Goal: Task Accomplishment & Management: Use online tool/utility

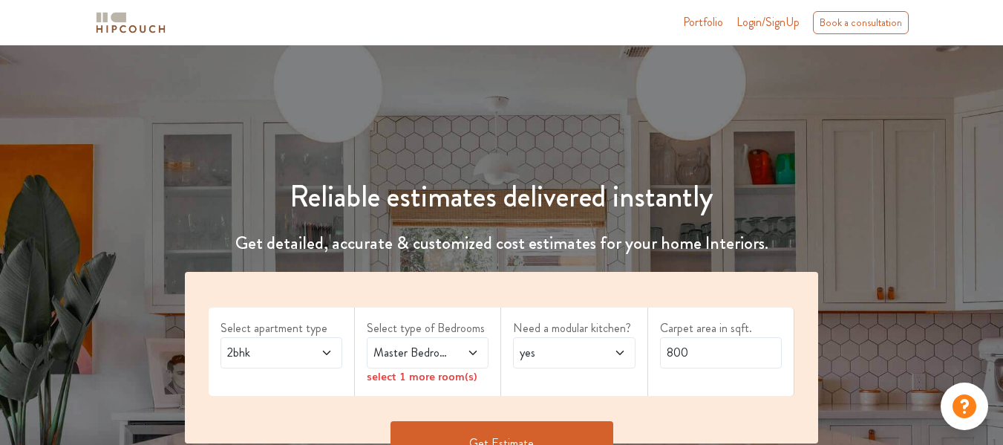
click at [311, 350] on span at bounding box center [319, 353] width 27 height 18
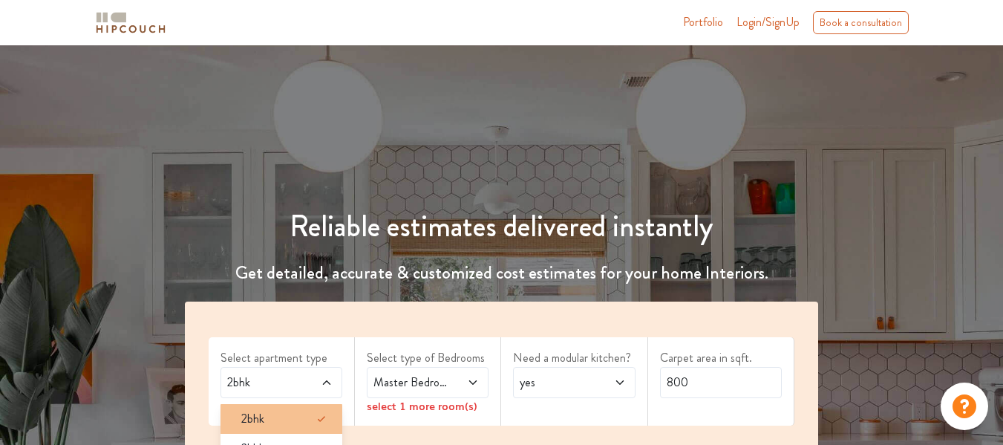
click at [292, 410] on div "2bhk" at bounding box center [285, 419] width 113 height 18
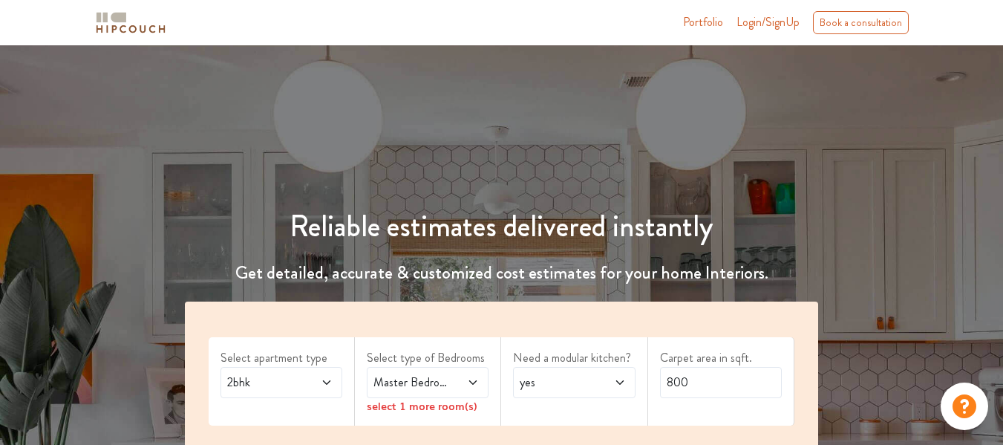
click at [428, 373] on span "Master Bedroom" at bounding box center [411, 382] width 82 height 18
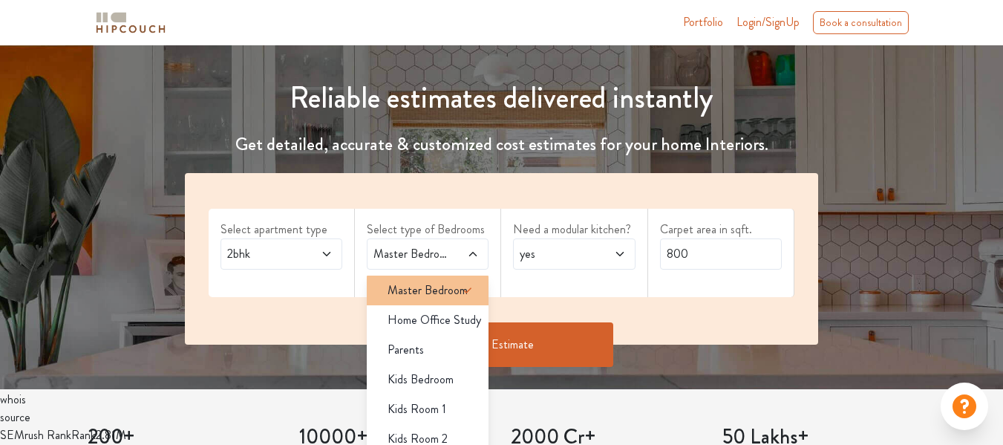
scroll to position [202, 0]
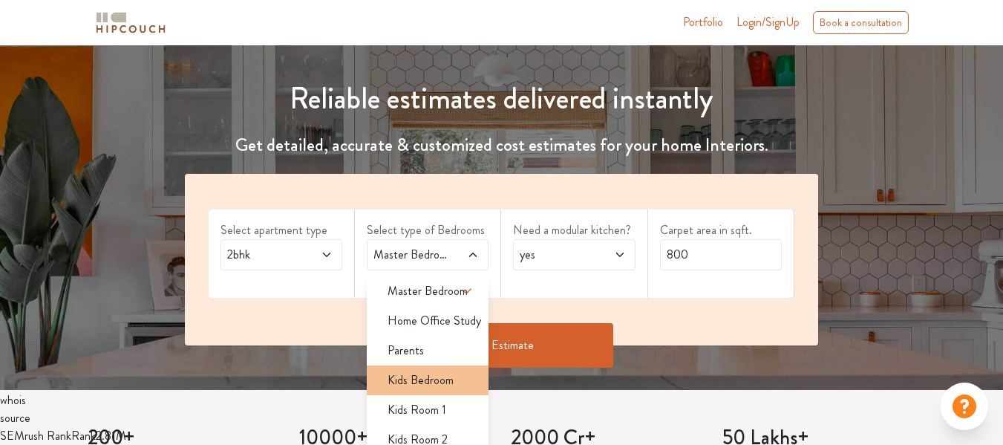
click at [428, 371] on span "Kids Bedroom" at bounding box center [420, 380] width 66 height 18
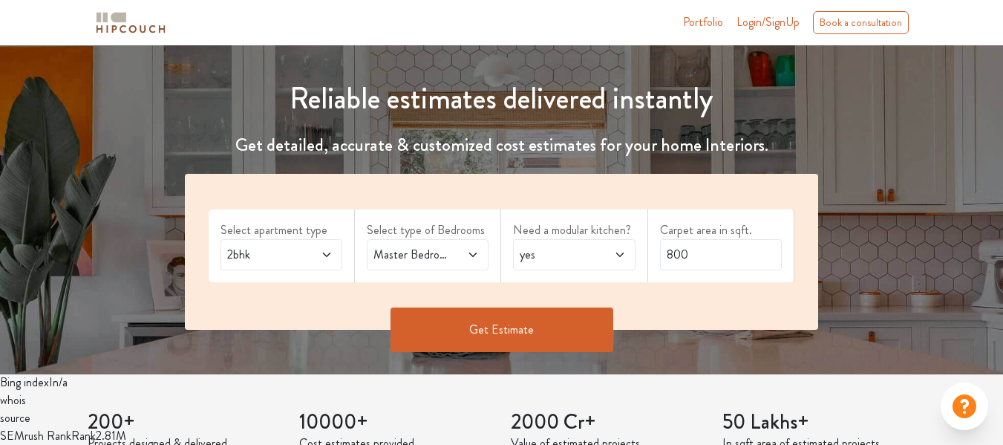
click at [425, 246] on span "Master Bedroom,Kids Bedroom" at bounding box center [411, 255] width 82 height 18
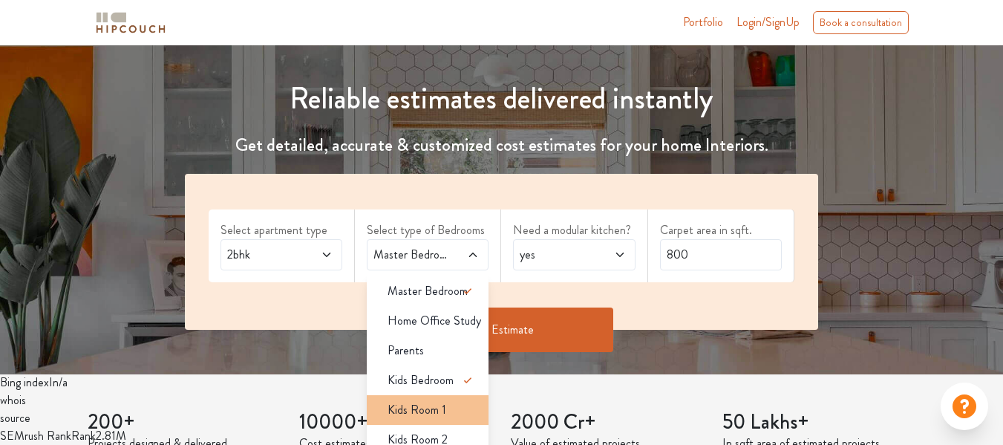
click at [434, 401] on span "Kids Room 1" at bounding box center [416, 410] width 59 height 18
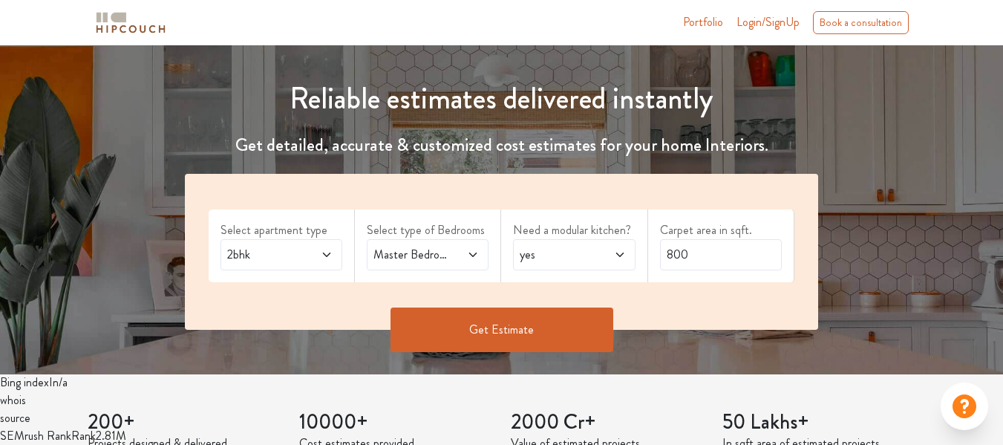
click at [411, 239] on div "Master Bedroom,Kids Room 1" at bounding box center [428, 254] width 122 height 31
click at [582, 246] on span "yes" at bounding box center [558, 255] width 82 height 18
click at [699, 239] on input "800" at bounding box center [721, 254] width 122 height 31
type input "8"
click at [699, 239] on input "1" at bounding box center [721, 254] width 122 height 31
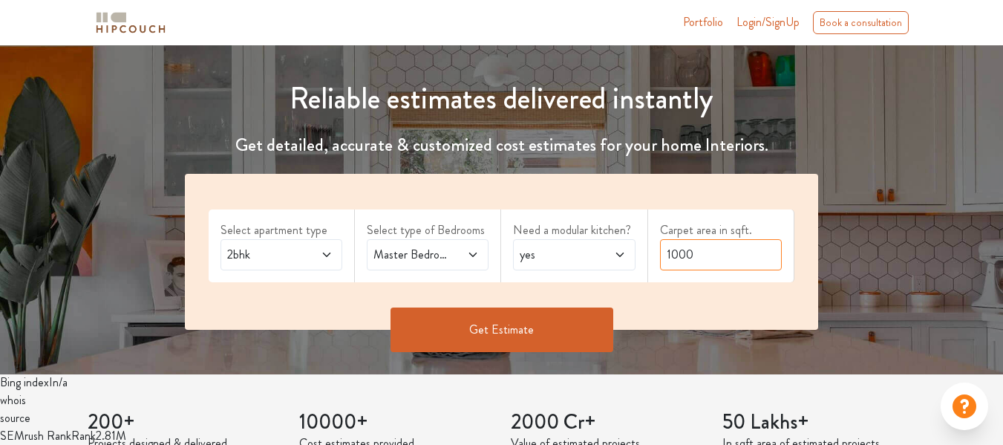
type input "1000"
click at [563, 307] on button "Get Estimate" at bounding box center [501, 329] width 223 height 45
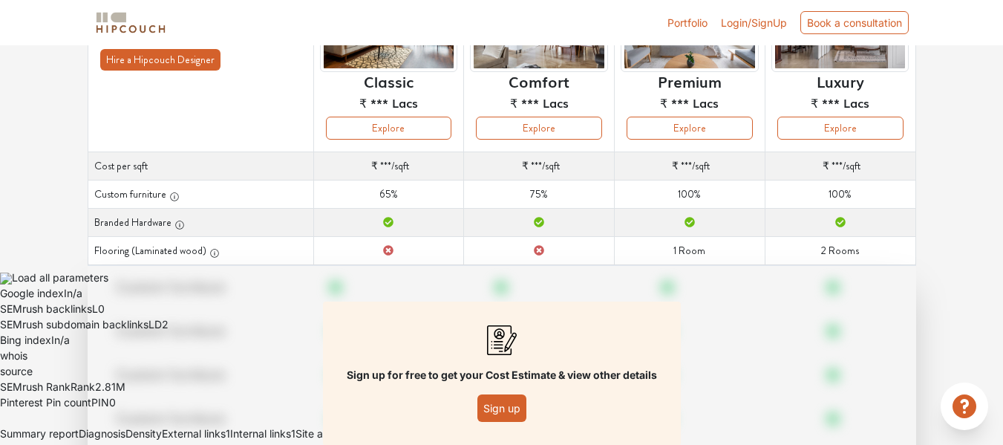
scroll to position [235, 0]
click at [459, 269] on div "Sign up for free to get your Cost Estimate & view other details Sign up" at bounding box center [502, 372] width 828 height 216
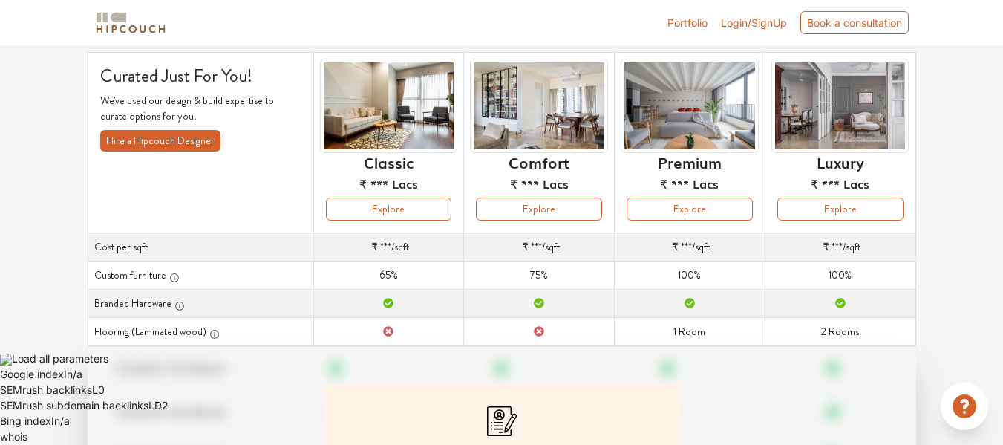
scroll to position [153, 0]
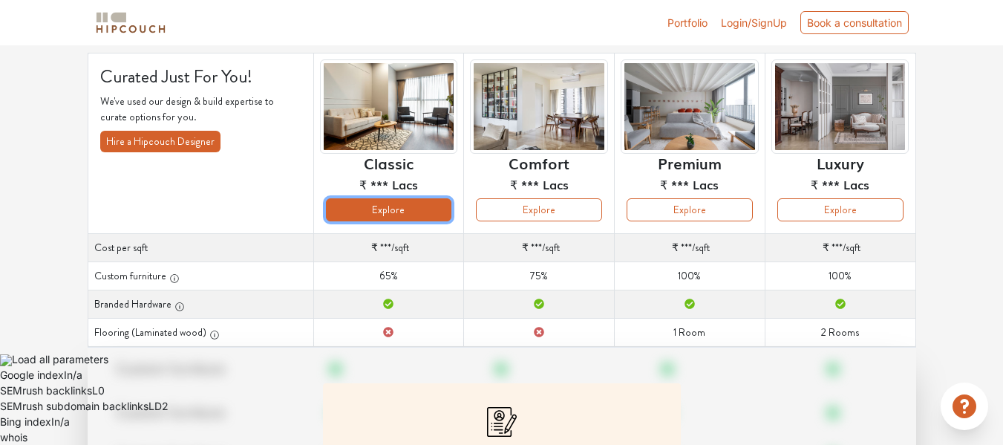
click at [399, 198] on button "Explore" at bounding box center [389, 209] width 126 height 23
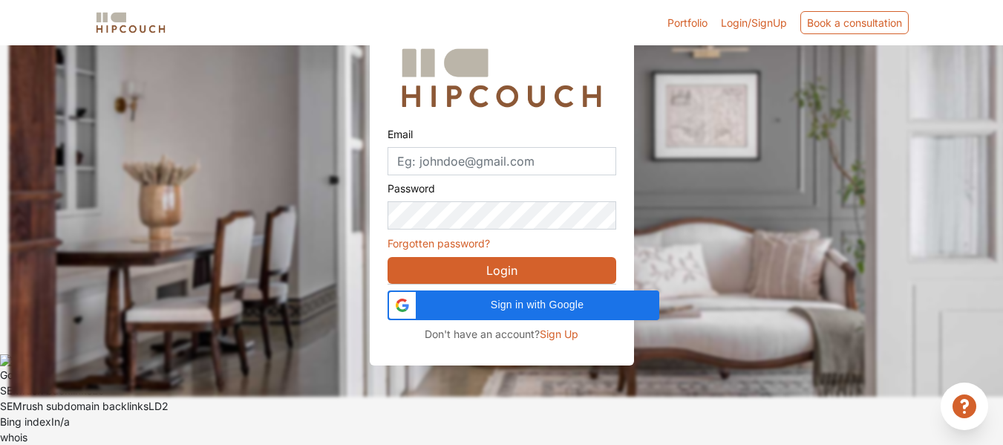
scroll to position [75, 0]
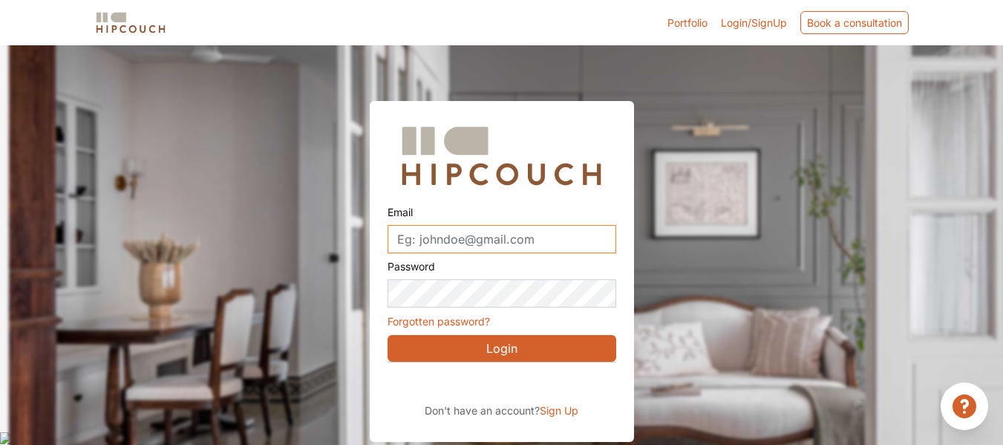
click at [465, 225] on input "Email" at bounding box center [501, 239] width 229 height 28
click at [505, 225] on input "Email" at bounding box center [501, 239] width 229 height 28
type input "anugyapujaria@gmail.com"
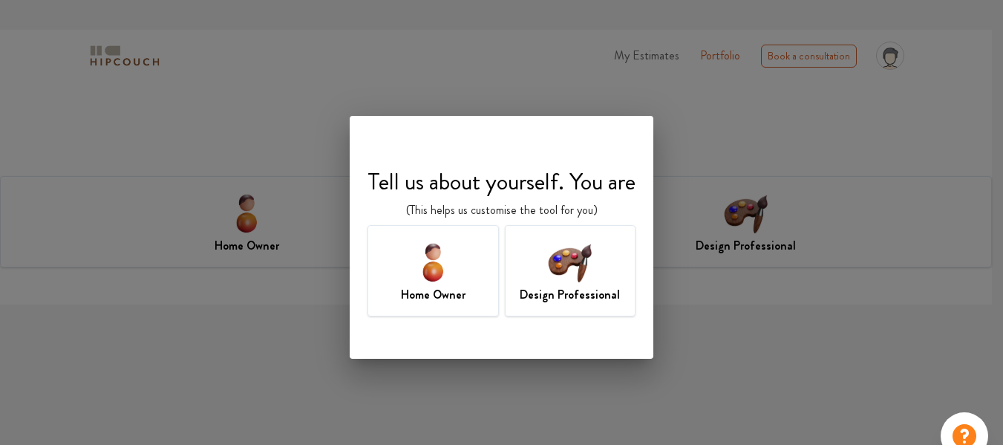
click at [477, 290] on div "Home Owner" at bounding box center [432, 270] width 131 height 91
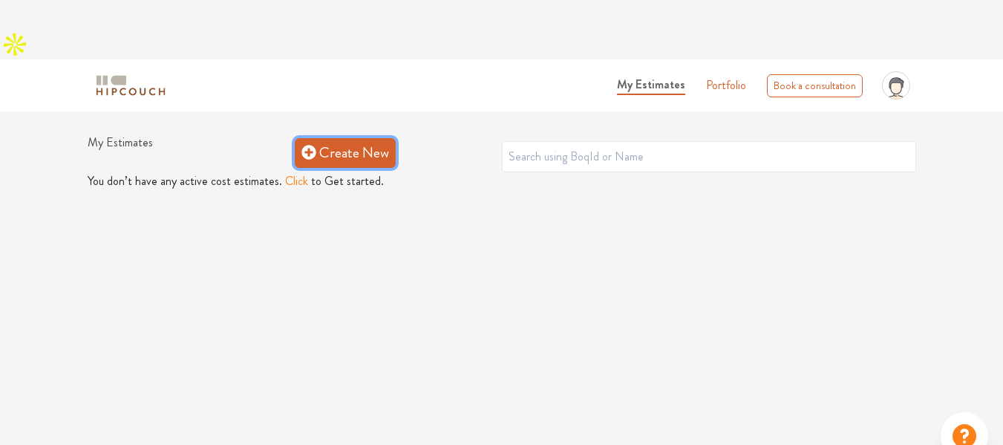
click at [352, 138] on link "Create New" at bounding box center [345, 153] width 101 height 30
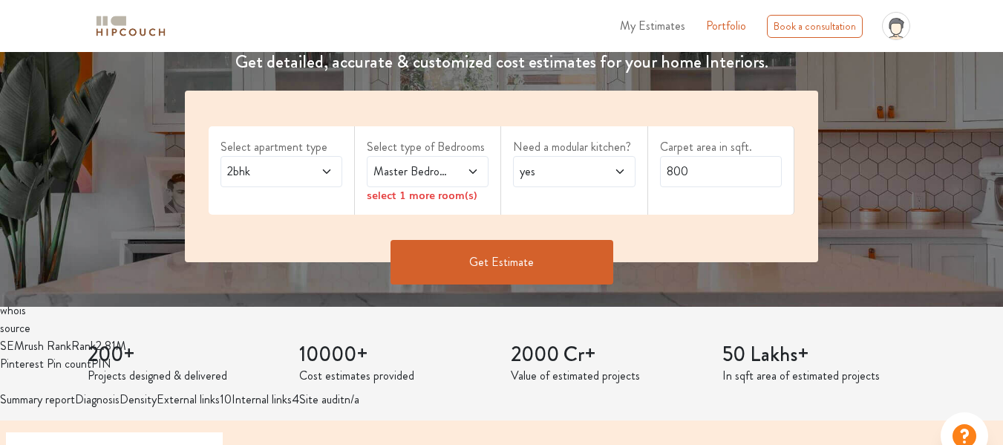
scroll to position [266, 0]
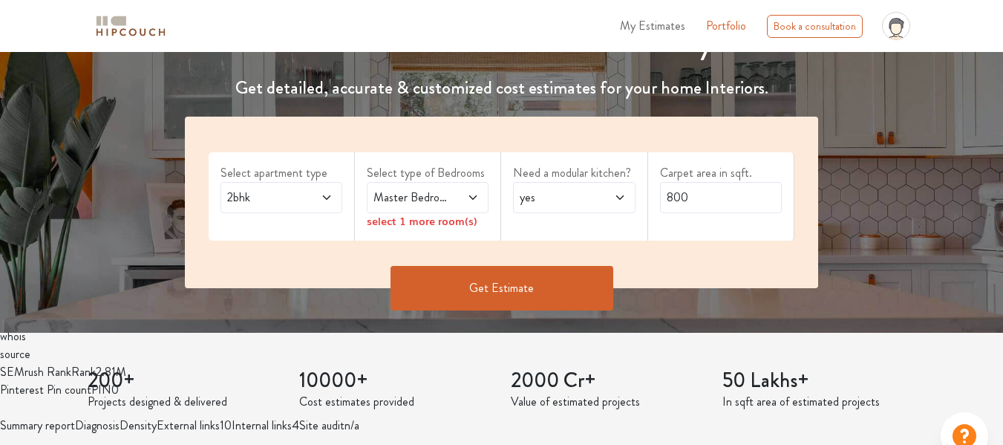
click at [513, 266] on button "Get Estimate" at bounding box center [501, 288] width 223 height 45
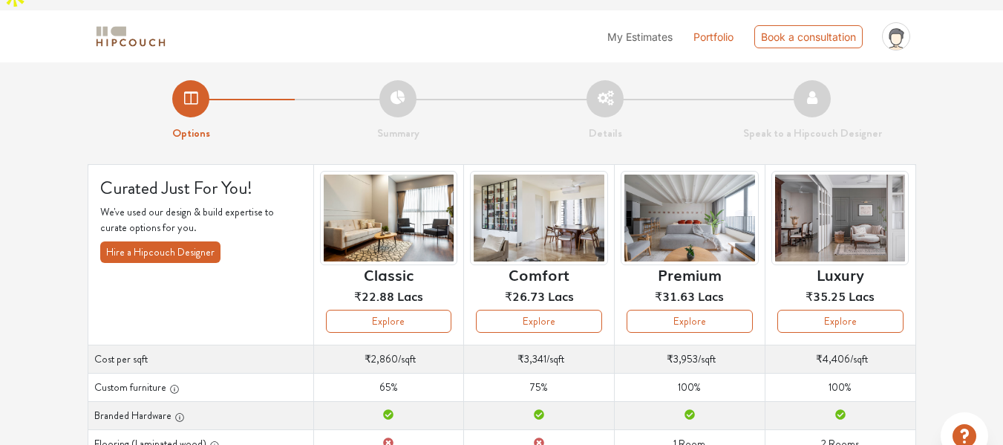
scroll to position [13, 0]
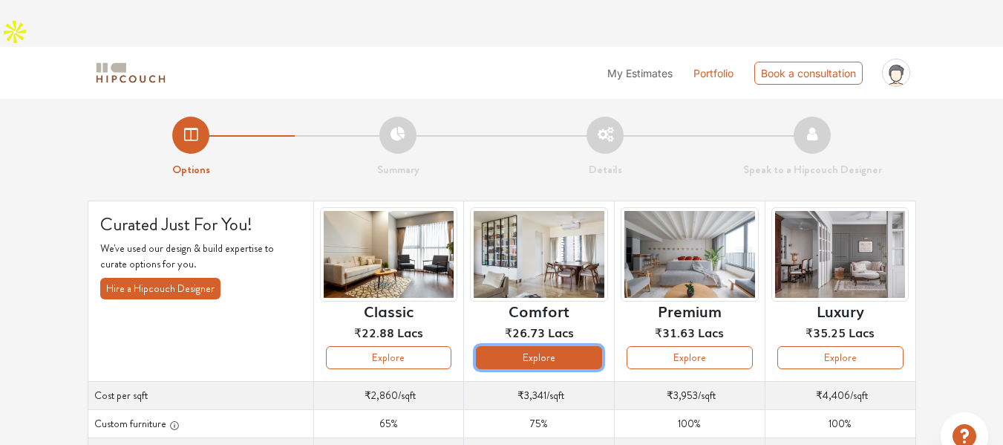
click at [501, 346] on button "Explore" at bounding box center [539, 357] width 126 height 23
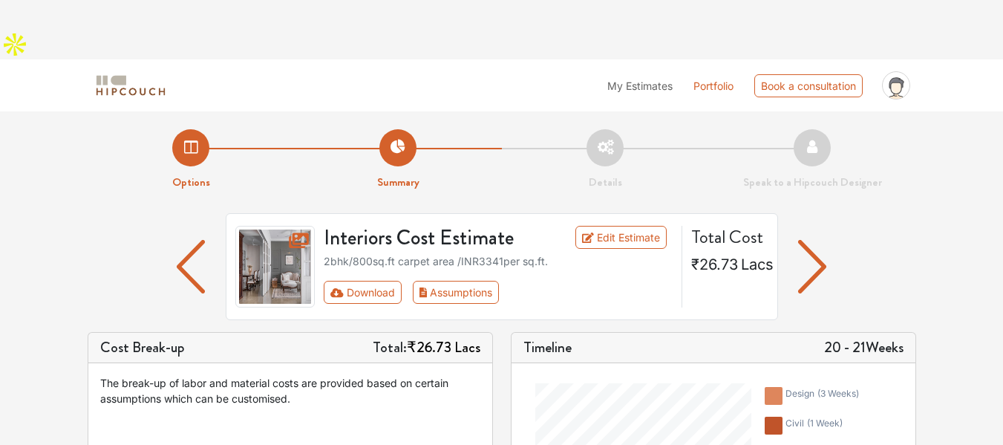
click at [811, 241] on img "button" at bounding box center [812, 266] width 29 height 53
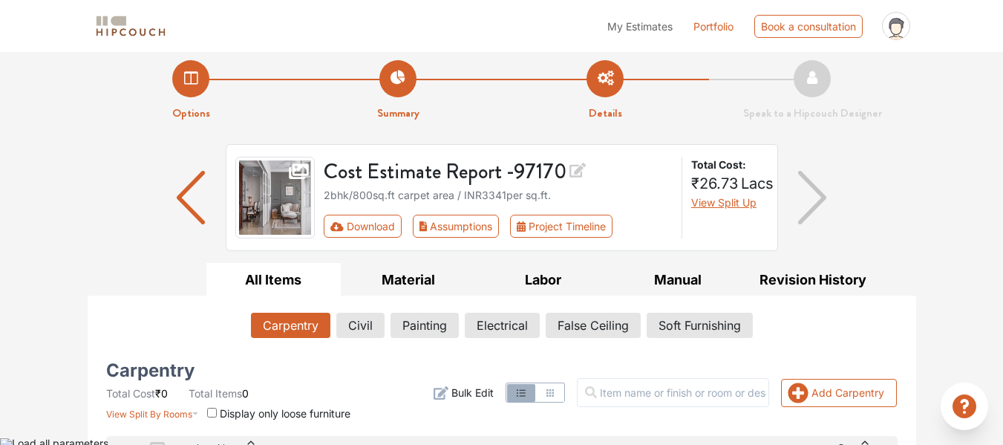
scroll to position [68, 0]
click at [544, 263] on button "Labor" at bounding box center [543, 279] width 135 height 33
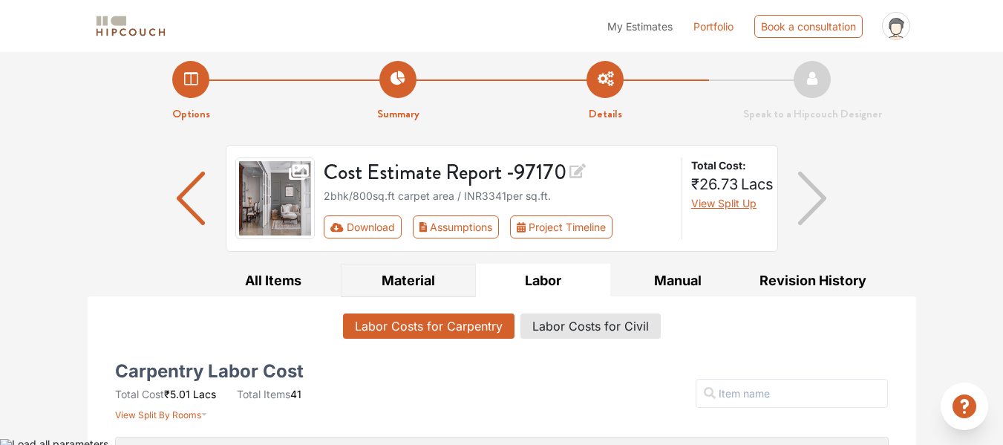
click at [398, 263] on button "Material" at bounding box center [408, 279] width 135 height 33
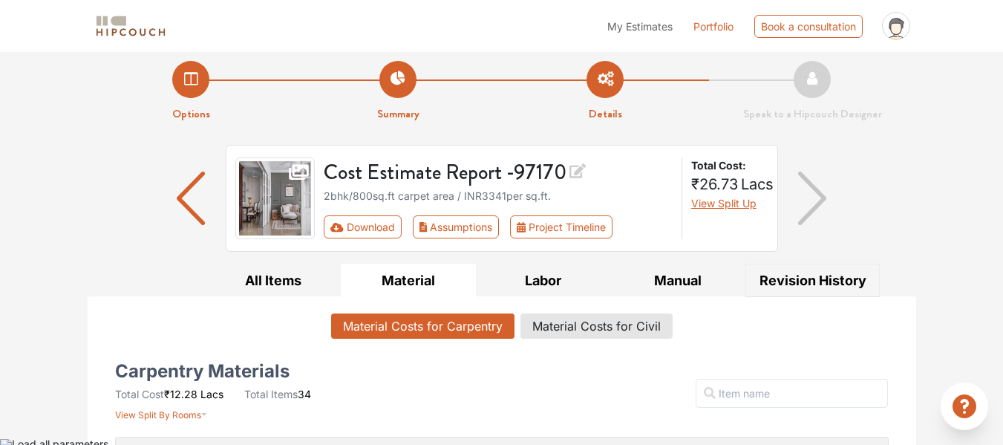
click at [795, 263] on button "Revision History" at bounding box center [812, 279] width 135 height 33
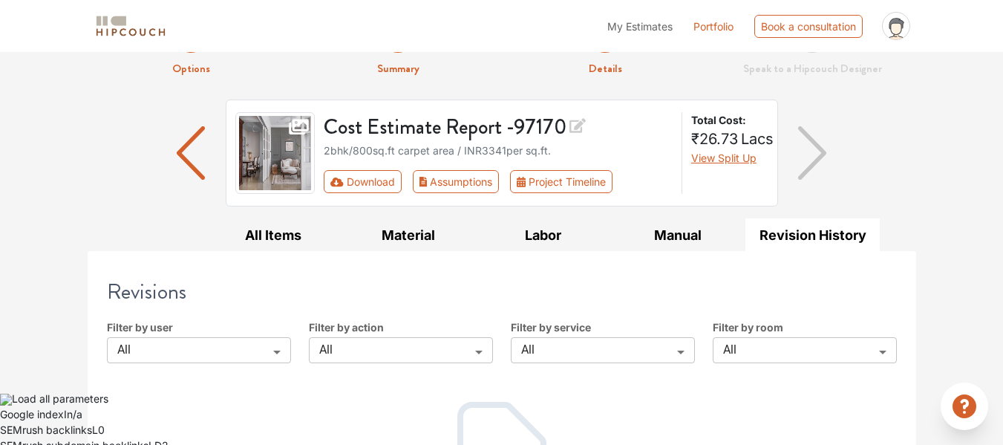
scroll to position [114, 0]
click at [295, 217] on button "All Items" at bounding box center [273, 233] width 135 height 33
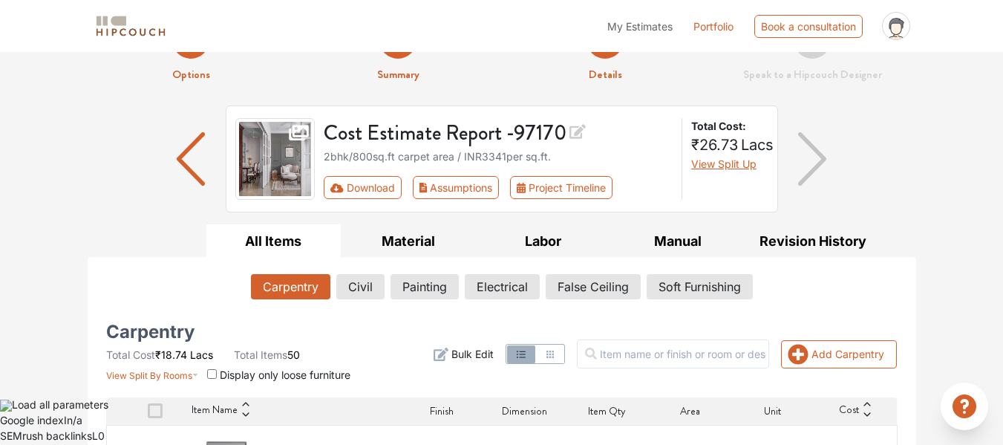
scroll to position [0, 0]
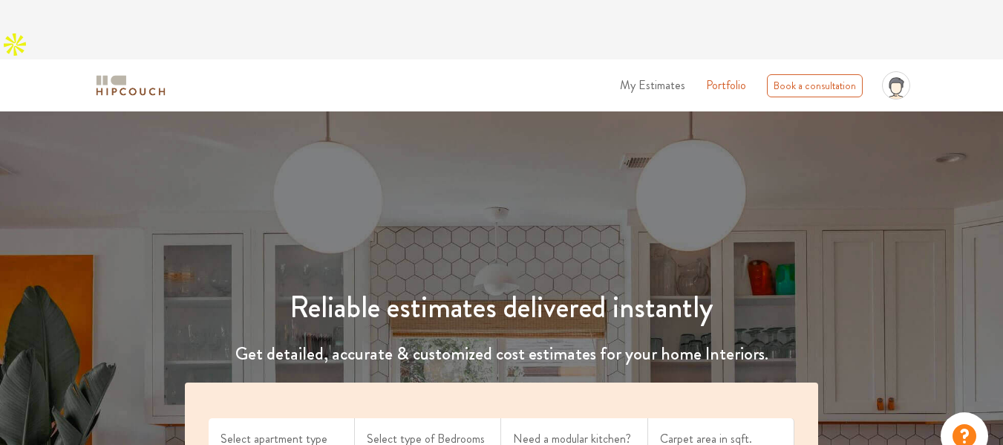
click at [455, 218] on div "Reliable estimates delivered instantly Get detailed, accurate & customized cost…" at bounding box center [501, 408] width 1003 height 380
click at [511, 147] on div "Reliable estimates delivered instantly Get detailed, accurate & customized cost…" at bounding box center [501, 372] width 1003 height 451
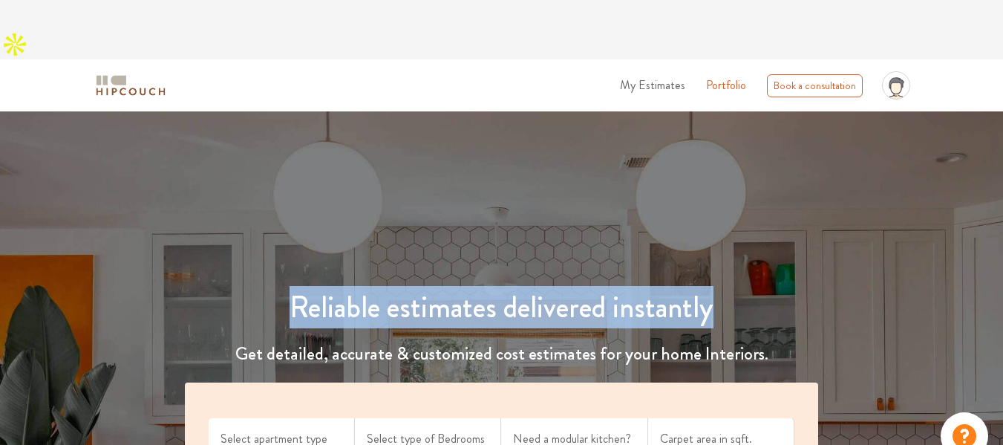
drag, startPoint x: 292, startPoint y: 272, endPoint x: 739, endPoint y: 286, distance: 447.8
click at [739, 289] on h1 "Reliable estimates delivered instantly" at bounding box center [501, 307] width 651 height 36
drag, startPoint x: 739, startPoint y: 286, endPoint x: 664, endPoint y: 230, distance: 93.4
click at [736, 289] on h1 "Reliable estimates delivered instantly" at bounding box center [501, 307] width 651 height 36
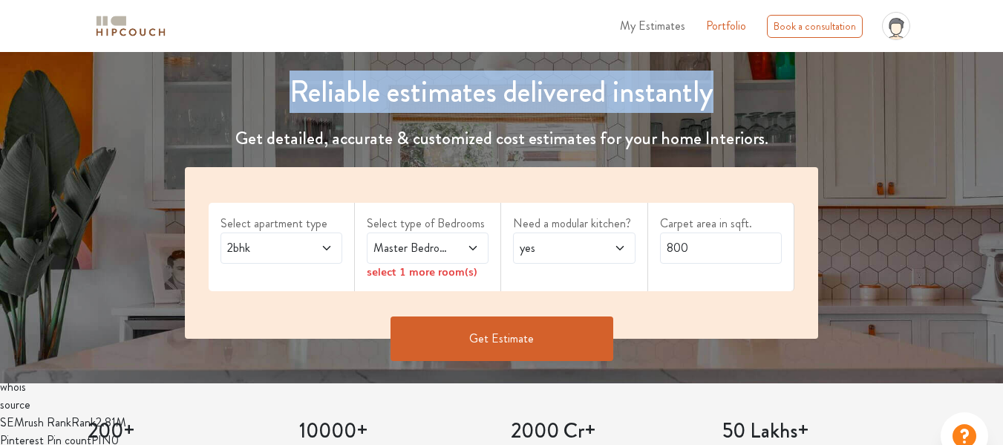
scroll to position [297, 0]
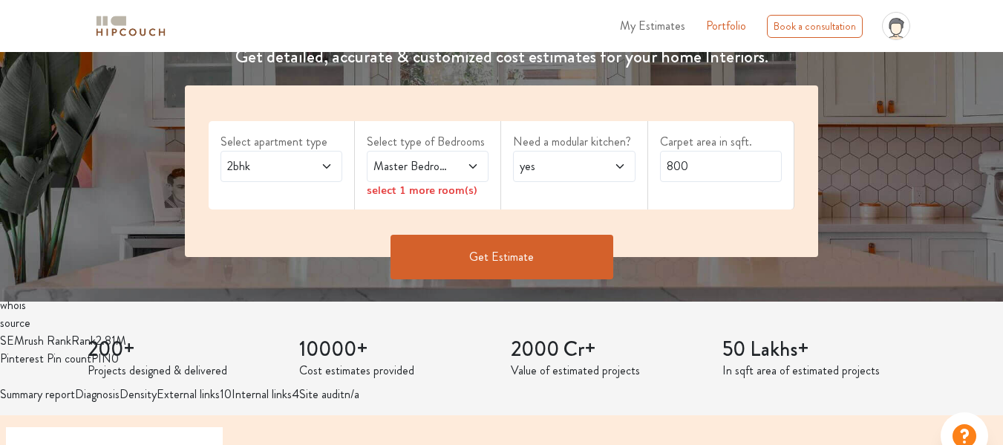
click at [594, 157] on span "yes" at bounding box center [558, 166] width 82 height 18
click at [701, 151] on input "800" at bounding box center [721, 166] width 122 height 31
